Goal: Task Accomplishment & Management: Understand process/instructions

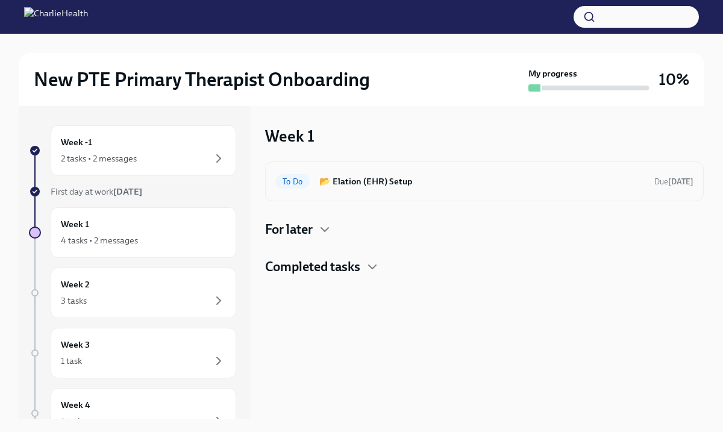
click at [436, 180] on h6 "📂 Elation (EHR) Setup" at bounding box center [481, 181] width 325 height 13
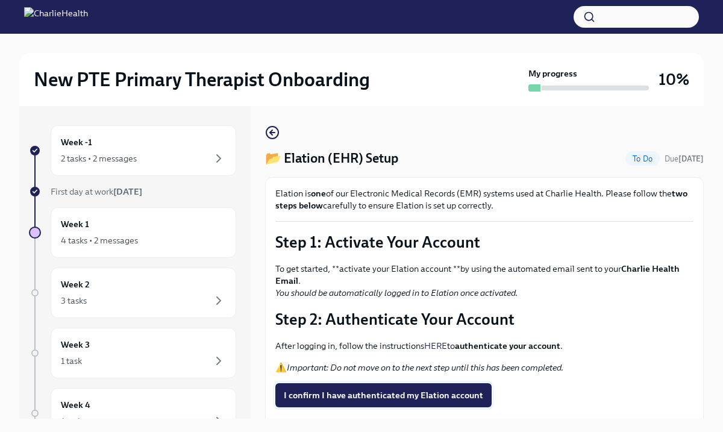
click at [400, 395] on span "I confirm I have authenticated my Elation account" at bounding box center [383, 395] width 199 height 12
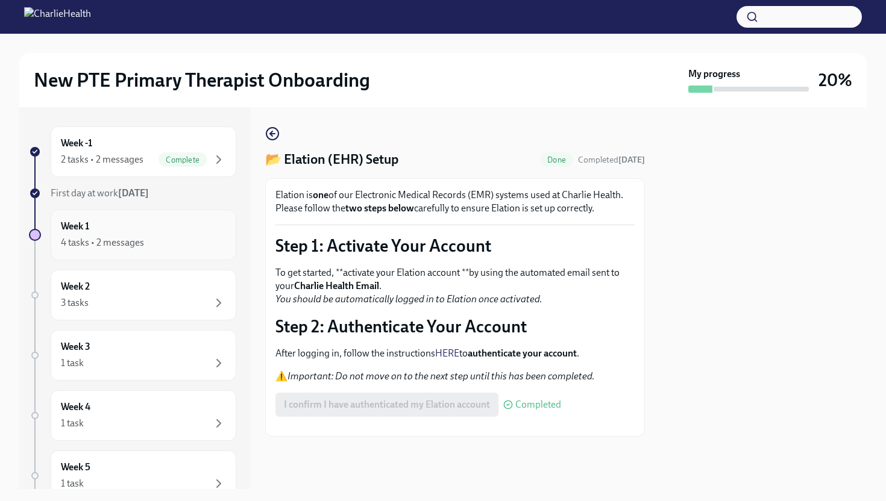
click at [191, 236] on div "4 tasks • 2 messages" at bounding box center [143, 243] width 165 height 14
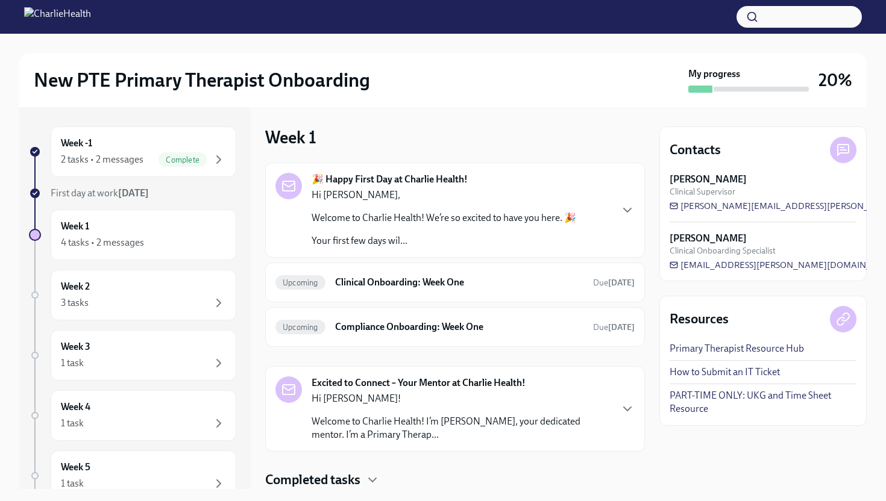
click at [381, 221] on p "Welcome to Charlie Health! We’re so excited to have you here. 🎉" at bounding box center [444, 217] width 265 height 13
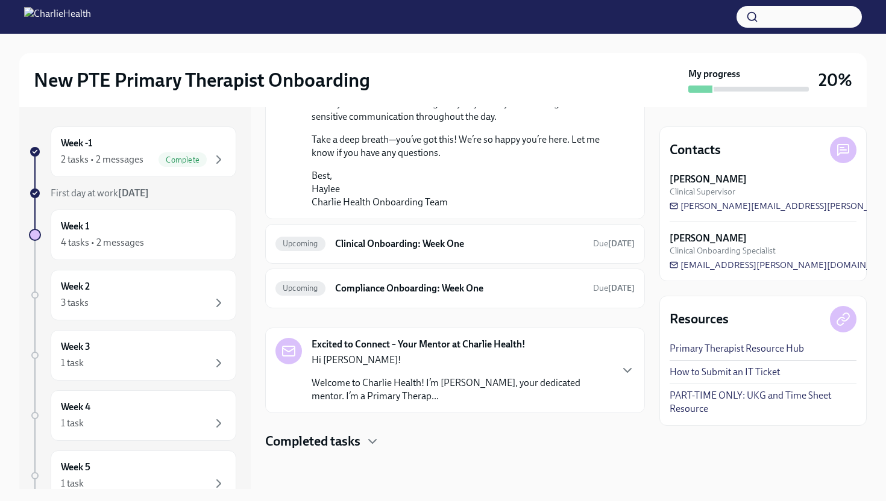
scroll to position [972, 0]
click at [158, 148] on div "Week -1 2 tasks • 2 messages Complete" at bounding box center [143, 152] width 165 height 30
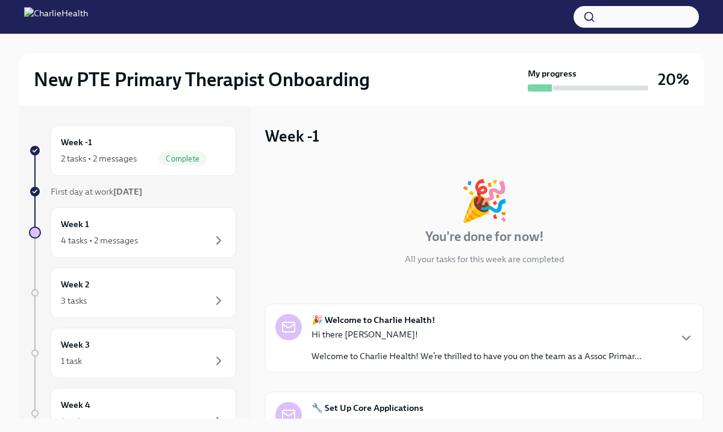
click at [88, 22] on img at bounding box center [56, 16] width 64 height 19
